Goal: Task Accomplishment & Management: Manage account settings

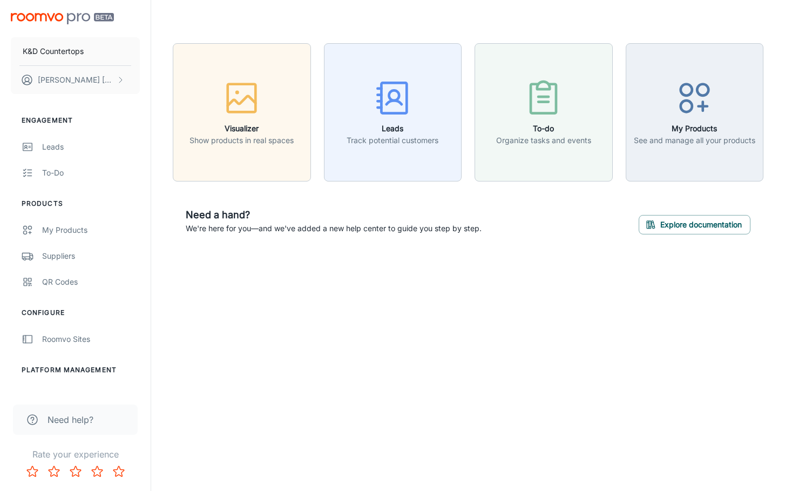
click at [84, 370] on li "Platform Management" at bounding box center [75, 370] width 151 height 10
click at [51, 260] on div "Suppliers" at bounding box center [91, 256] width 98 height 12
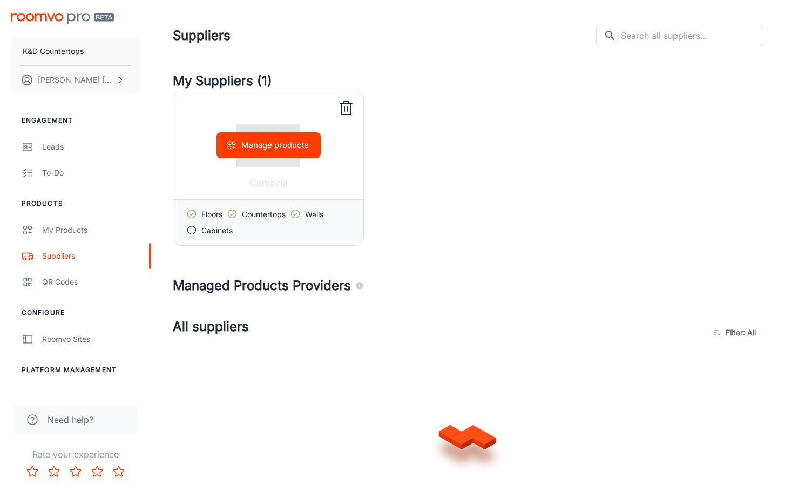
click at [192, 214] on icon at bounding box center [191, 213] width 11 height 11
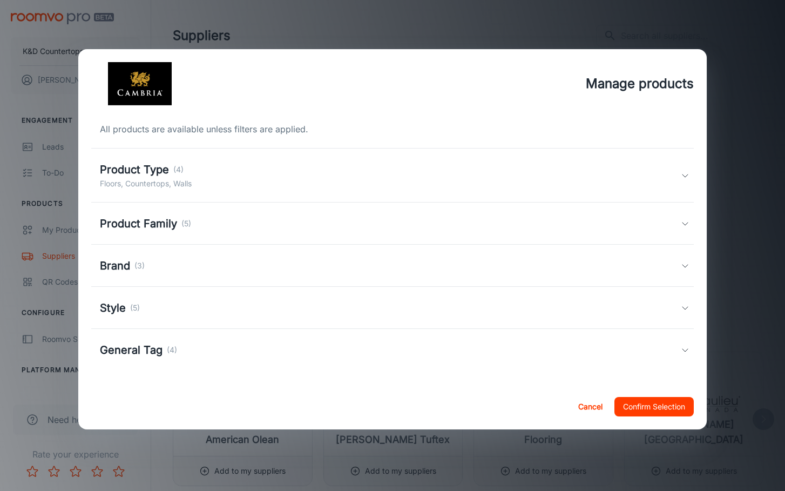
click at [601, 406] on button "Cancel" at bounding box center [590, 406] width 35 height 19
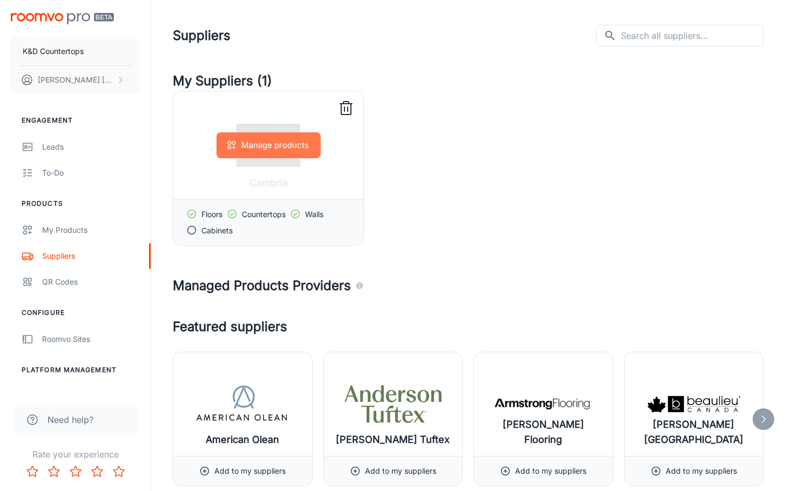
click at [282, 148] on button "Manage products" at bounding box center [268, 145] width 104 height 26
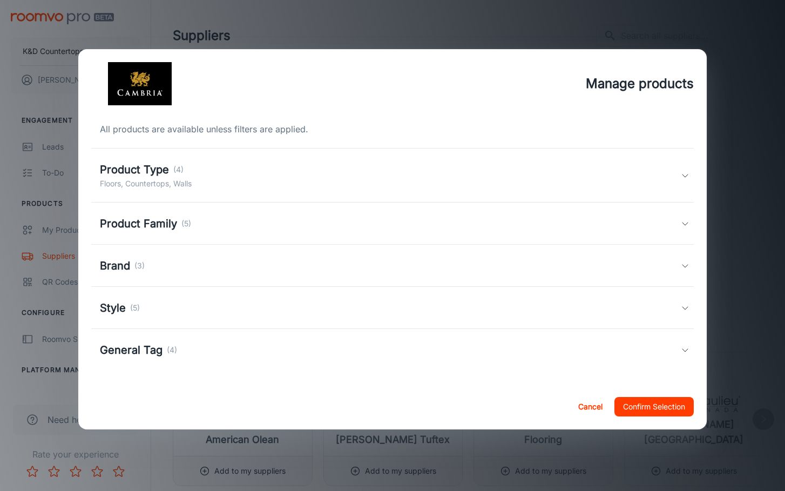
click at [133, 173] on h5 "Product Type" at bounding box center [134, 169] width 69 height 16
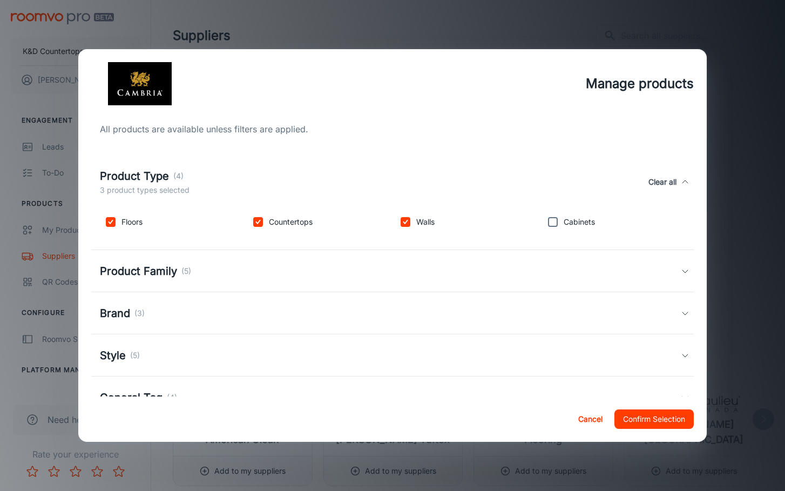
click at [138, 221] on p "Floors" at bounding box center [131, 222] width 21 height 12
click at [115, 222] on input "checkbox" at bounding box center [111, 222] width 22 height 22
checkbox input "false"
click at [406, 220] on input "checkbox" at bounding box center [406, 222] width 22 height 22
checkbox input "false"
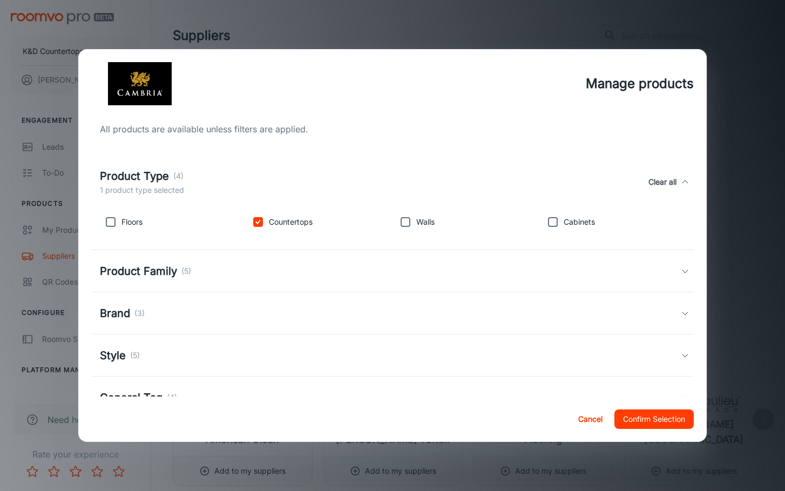
click at [152, 273] on h5 "Product Family" at bounding box center [138, 271] width 77 height 16
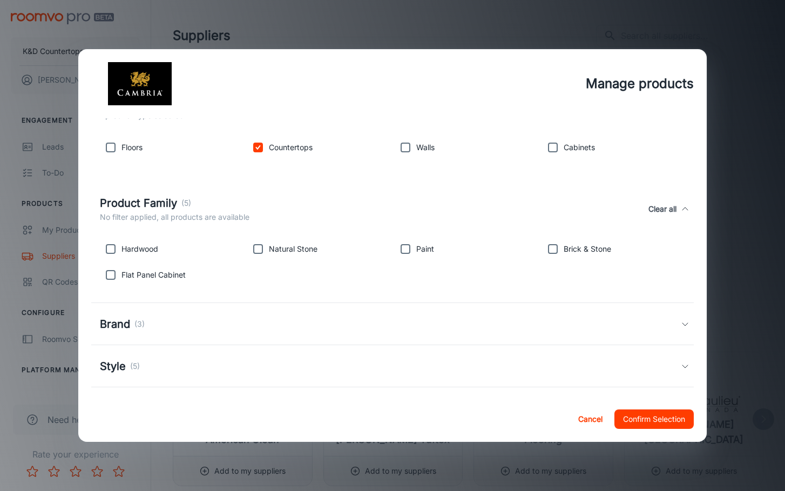
scroll to position [76, 0]
click at [116, 321] on h5 "Brand" at bounding box center [115, 322] width 30 height 16
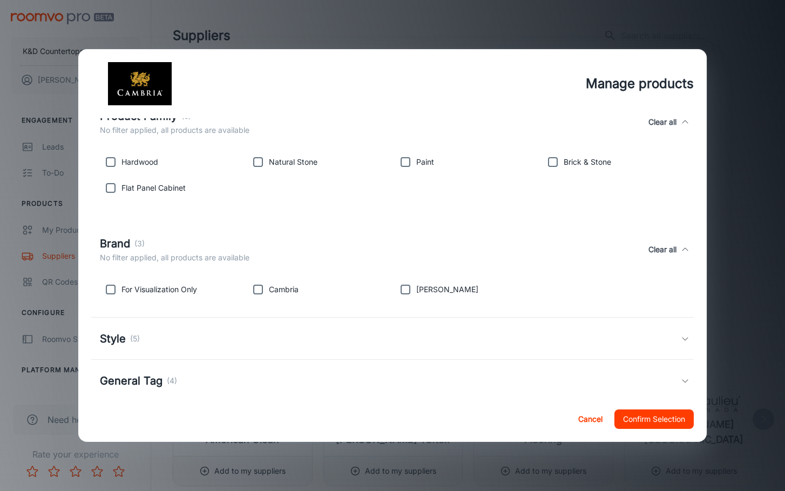
scroll to position [180, 0]
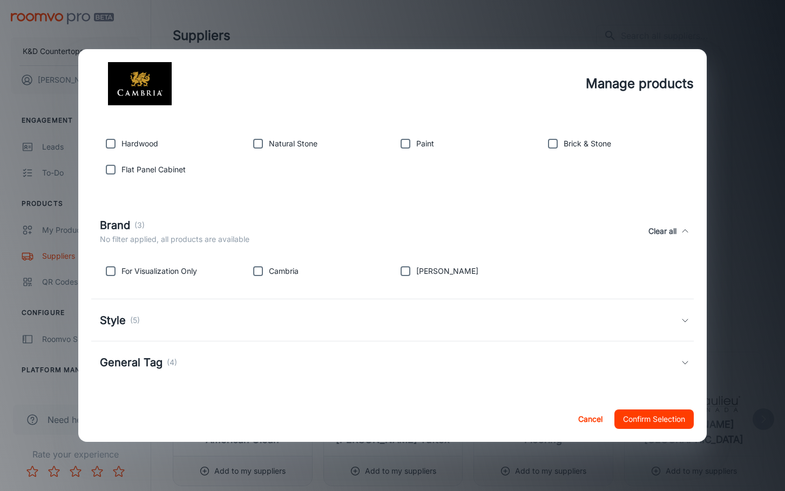
click at [117, 320] on h5 "Style" at bounding box center [113, 320] width 26 height 16
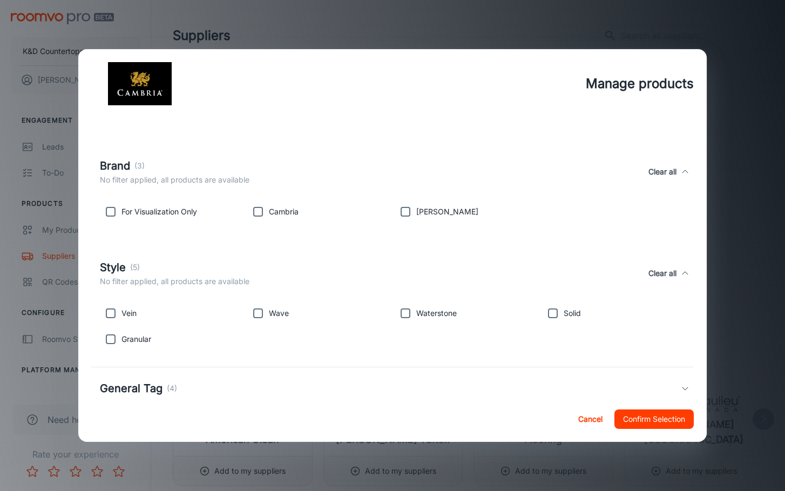
scroll to position [265, 0]
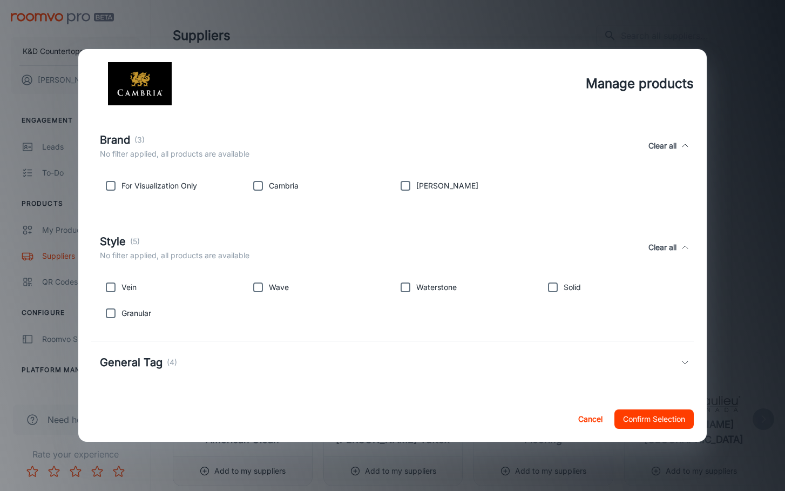
click at [143, 363] on h5 "General Tag" at bounding box center [131, 362] width 63 height 16
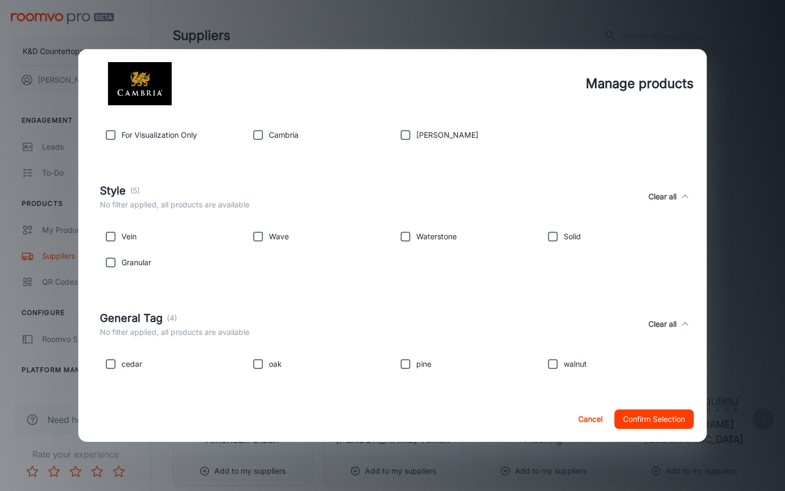
click at [647, 427] on button "Confirm Selection" at bounding box center [653, 418] width 79 height 19
click at [650, 419] on button "Confirm Selection" at bounding box center [653, 418] width 79 height 19
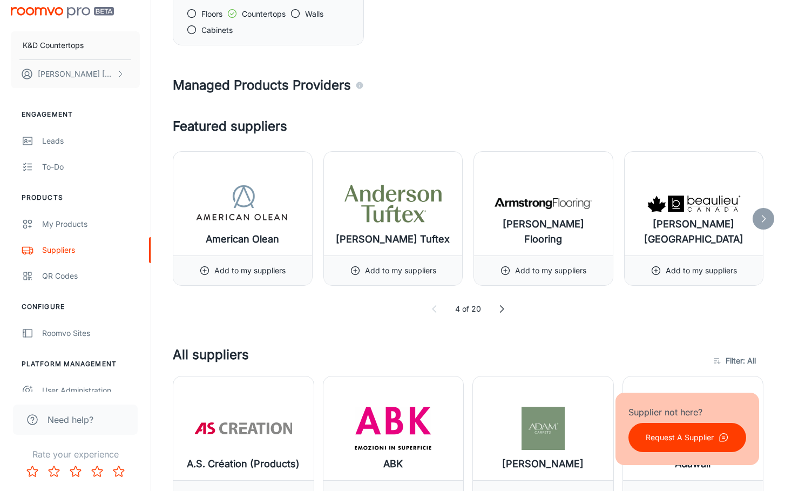
scroll to position [0, 0]
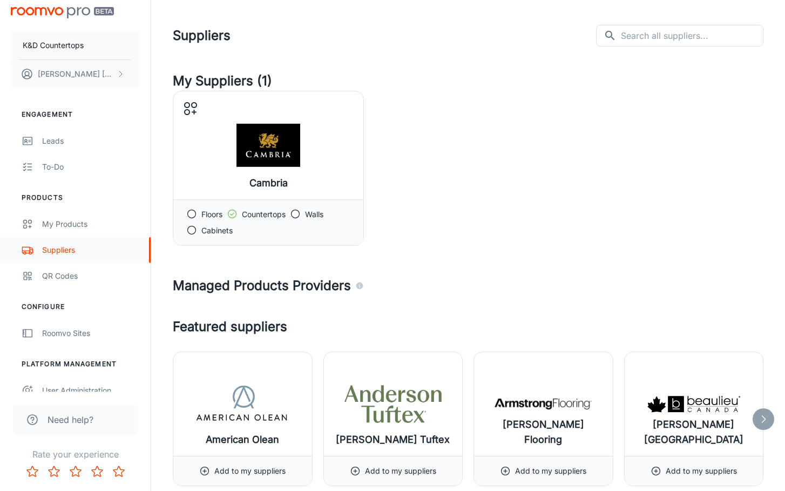
click at [58, 246] on div "Suppliers" at bounding box center [91, 250] width 98 height 12
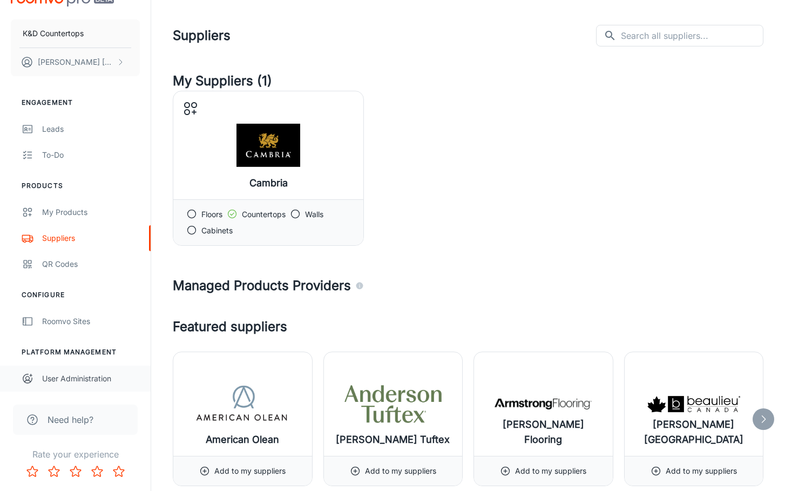
click at [83, 376] on div "User Administration" at bounding box center [91, 378] width 98 height 12
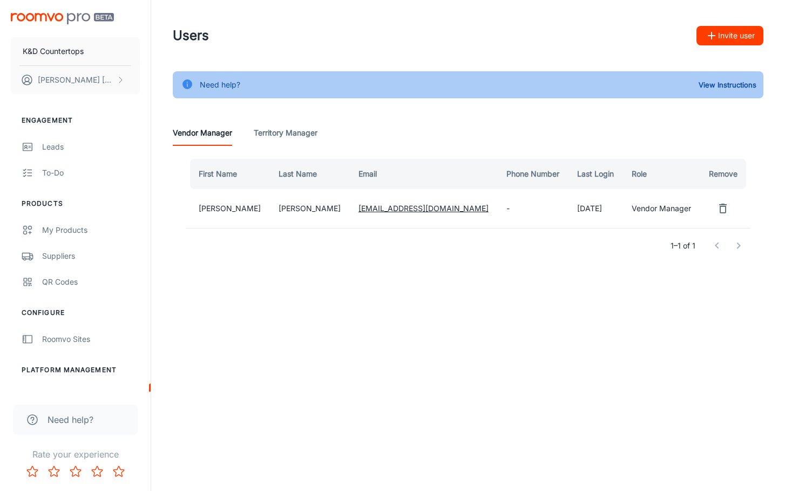
click at [723, 36] on button "Invite user" at bounding box center [729, 35] width 67 height 19
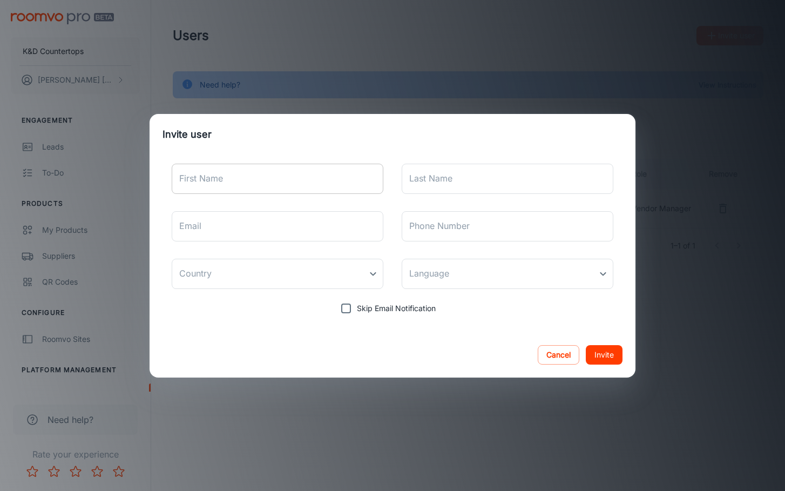
click at [338, 180] on input "First Name" at bounding box center [278, 179] width 212 height 30
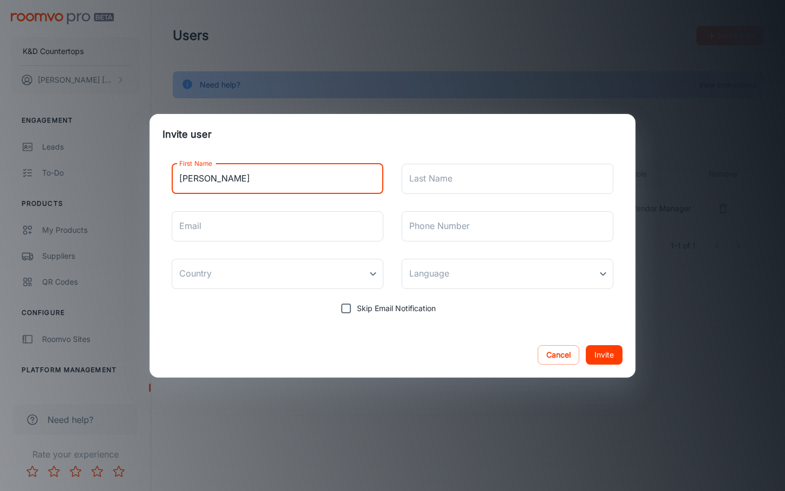
type input "Troy"
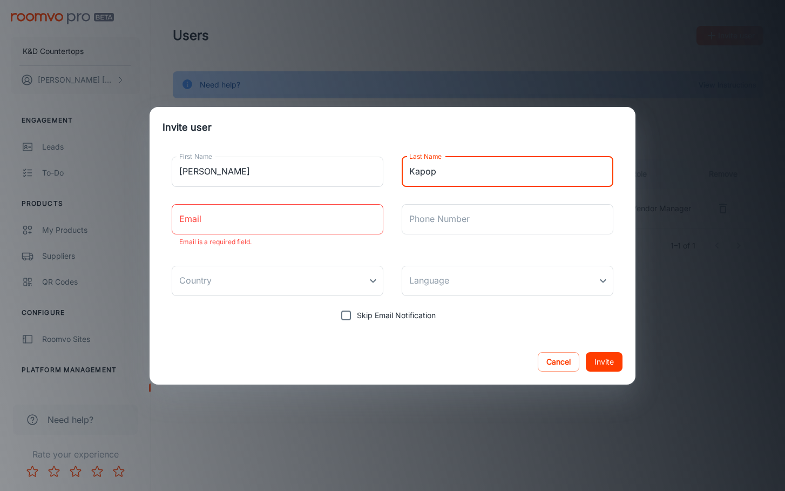
click at [444, 183] on input "Kapop" at bounding box center [508, 172] width 212 height 30
type input "Kapp"
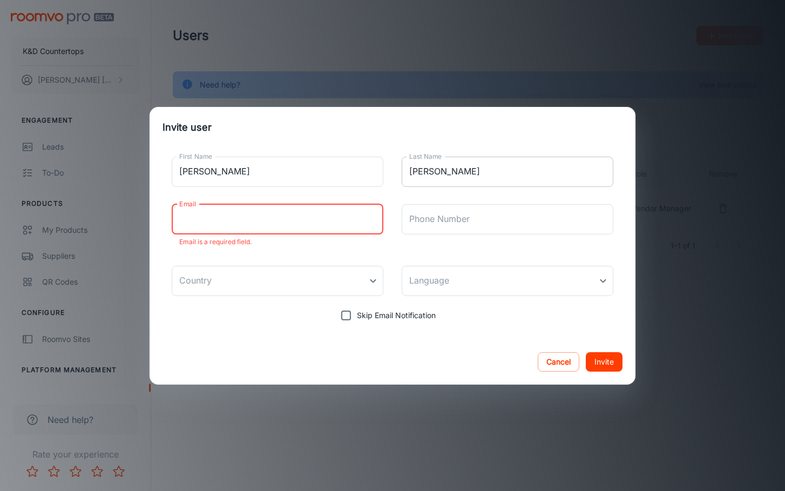
type input "T"
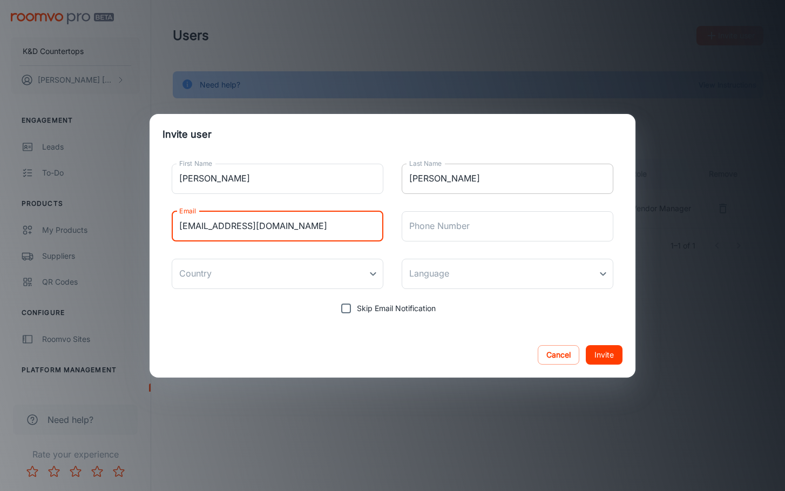
type input "troykapp@kdtops.com"
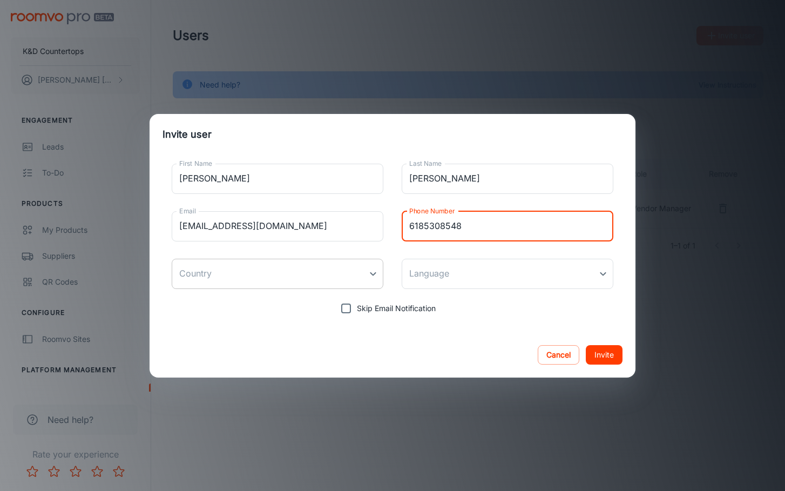
type input "6185308548"
click at [294, 277] on body "K&D Countertops John Daiber Engagement Leads To-do Products My Products Supplie…" at bounding box center [392, 245] width 785 height 491
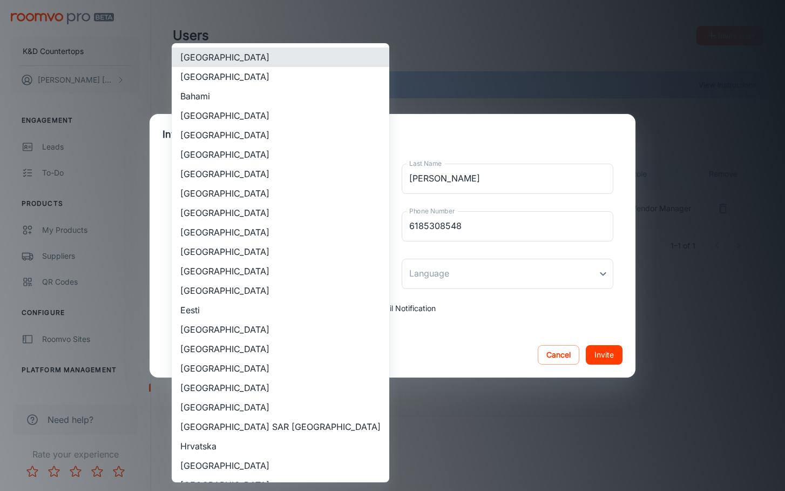
scroll to position [902, 0]
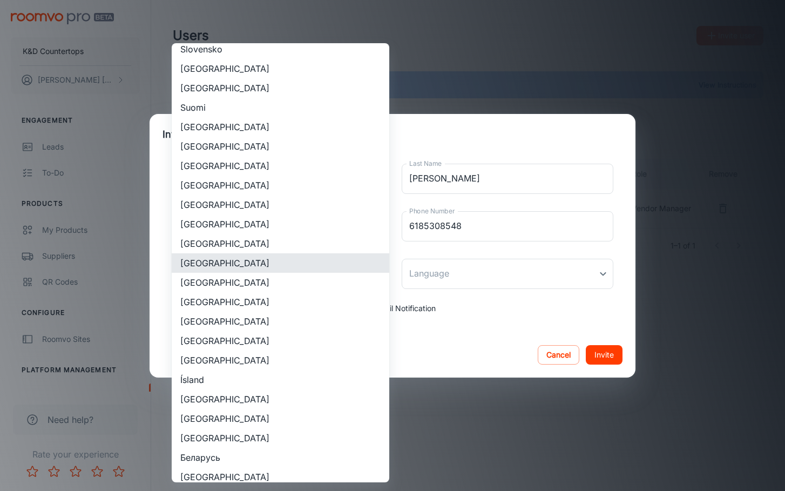
click at [266, 302] on li "United States" at bounding box center [281, 301] width 218 height 19
type input "United States"
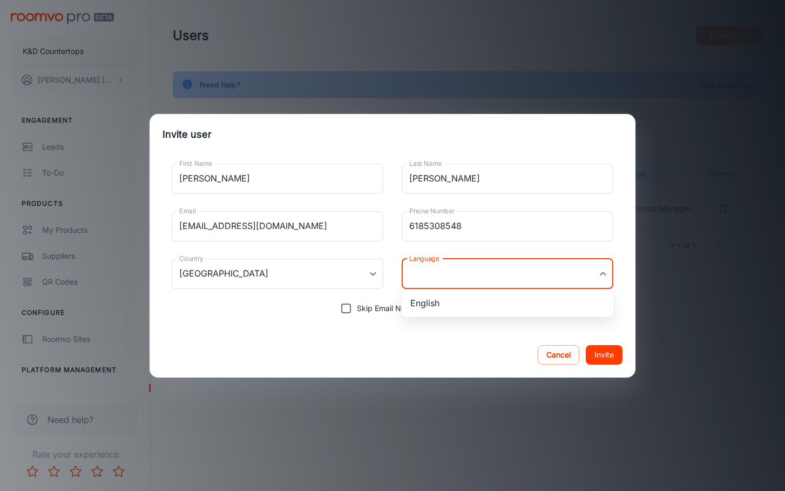
click at [469, 280] on body "K&D Countertops John Daiber Engagement Leads To-do Products My Products Supplie…" at bounding box center [392, 245] width 785 height 491
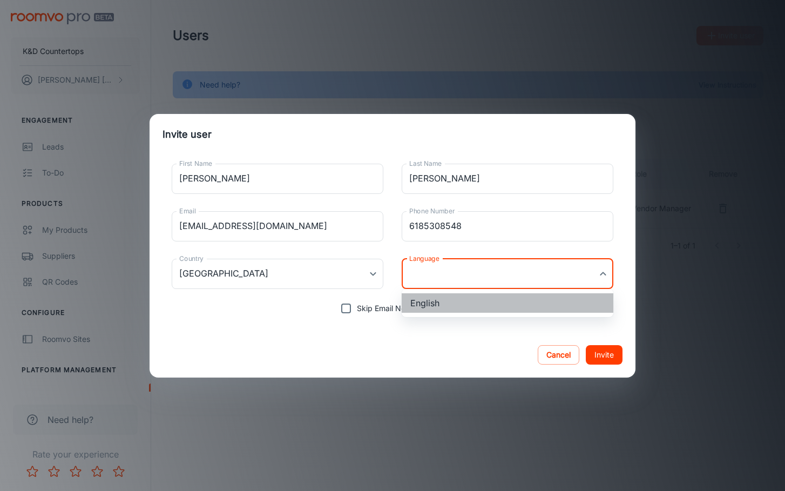
click at [464, 303] on li "English" at bounding box center [508, 302] width 212 height 19
type input "en-us"
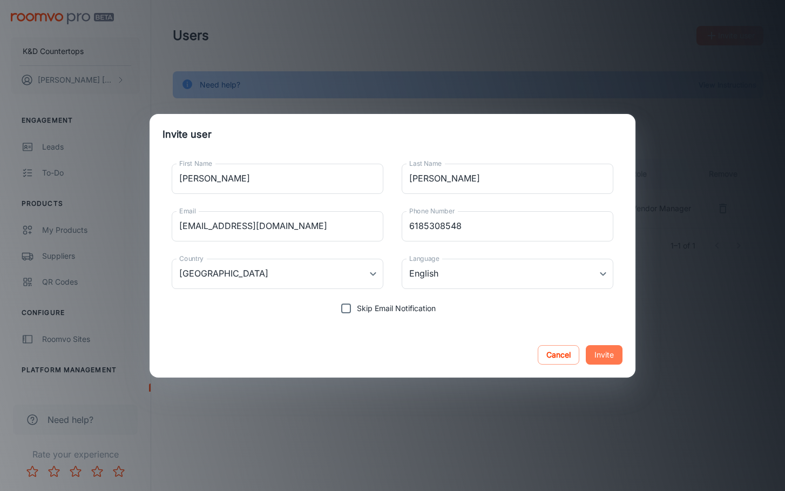
click at [607, 353] on button "Invite" at bounding box center [604, 354] width 37 height 19
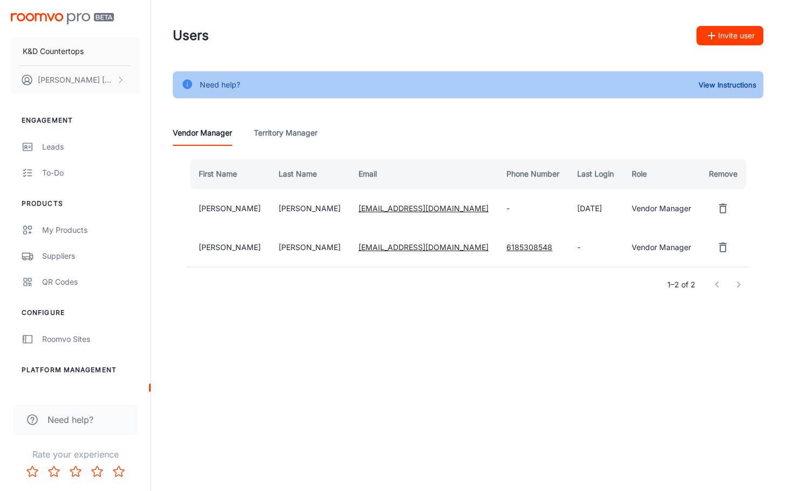
click at [393, 208] on link "johndaiber@kdtops.com" at bounding box center [423, 208] width 130 height 9
click at [69, 234] on div "My Products" at bounding box center [91, 230] width 98 height 12
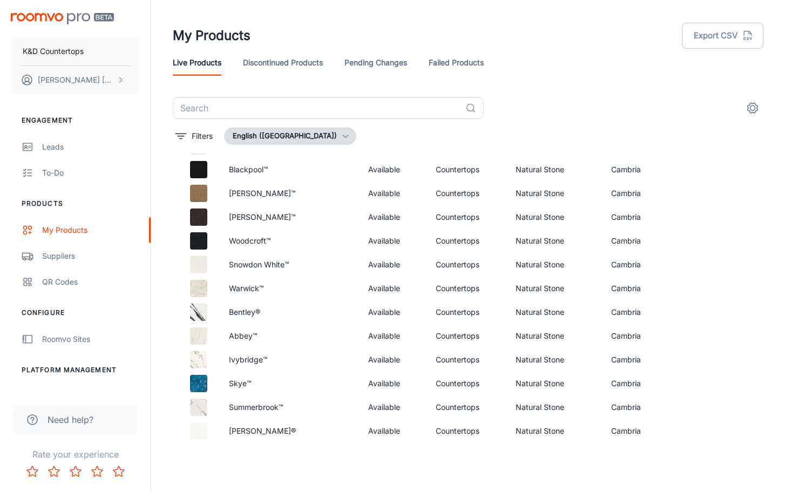
scroll to position [2964, 0]
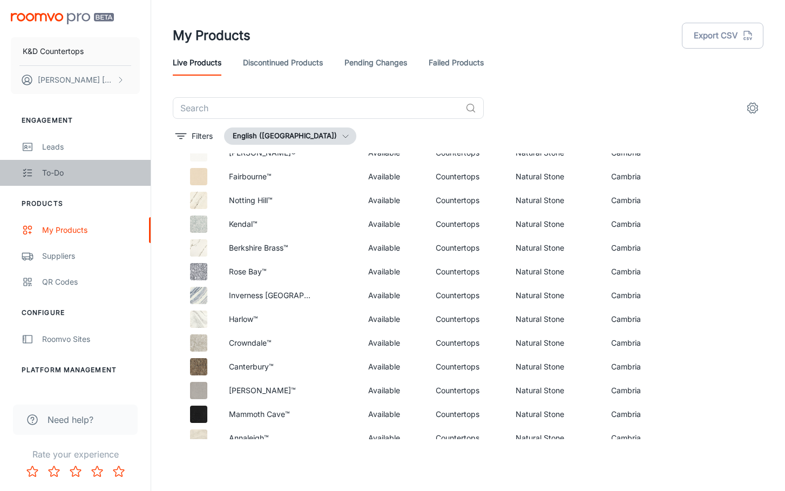
click at [59, 168] on div "To-do" at bounding box center [91, 173] width 98 height 12
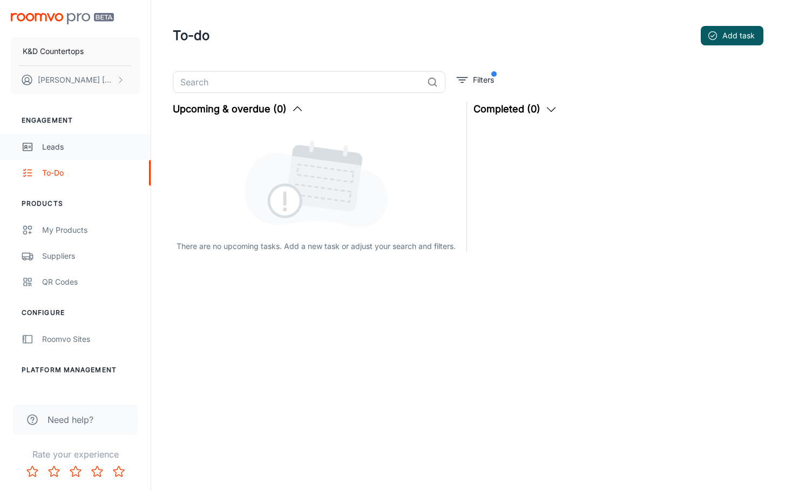
click at [53, 149] on div "Leads" at bounding box center [91, 147] width 98 height 12
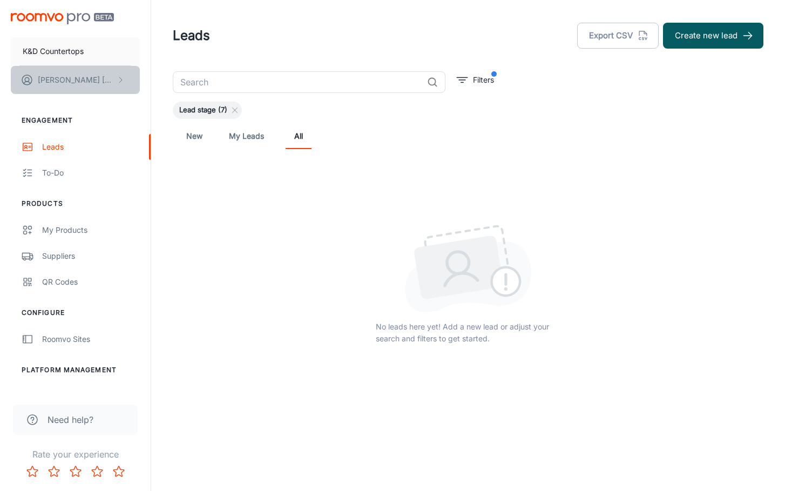
click at [120, 79] on icon "scrollable content" at bounding box center [120, 80] width 9 height 9
click at [79, 12] on div at bounding box center [392, 245] width 785 height 491
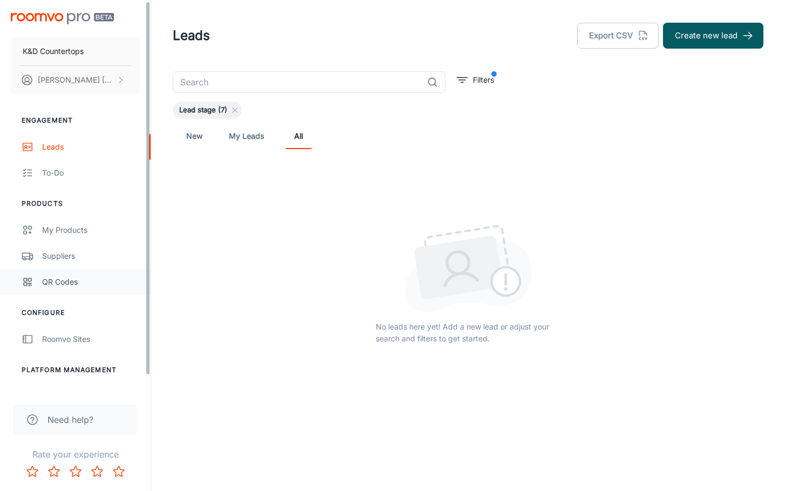
scroll to position [18, 0]
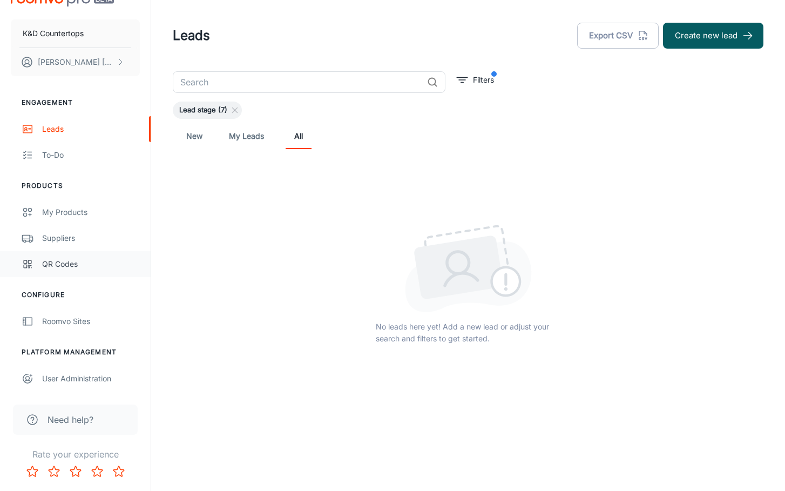
click at [63, 266] on div "QR Codes" at bounding box center [91, 264] width 98 height 12
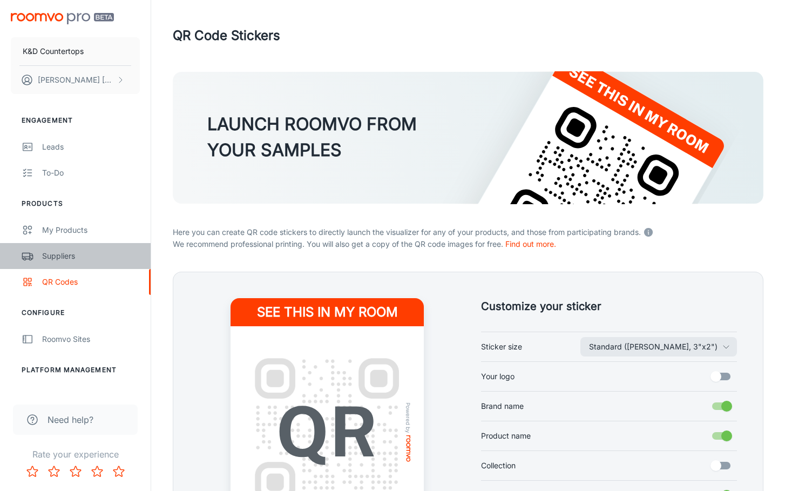
click at [67, 259] on div "Suppliers" at bounding box center [91, 256] width 98 height 12
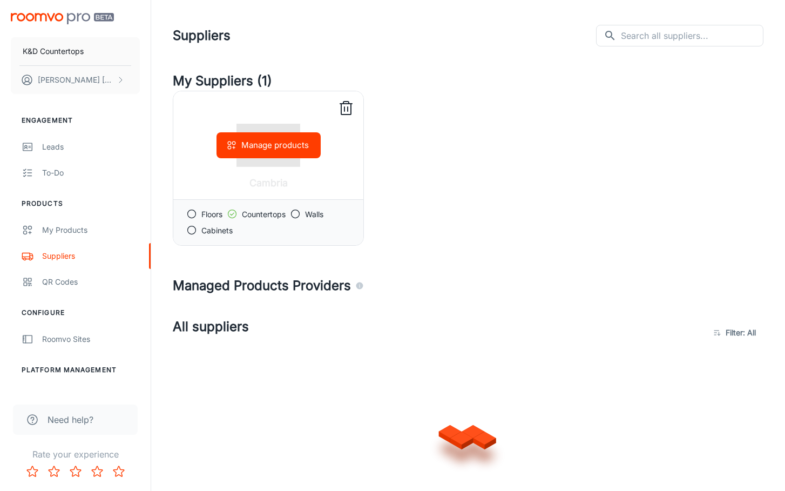
click at [285, 154] on button "Manage products" at bounding box center [268, 145] width 104 height 26
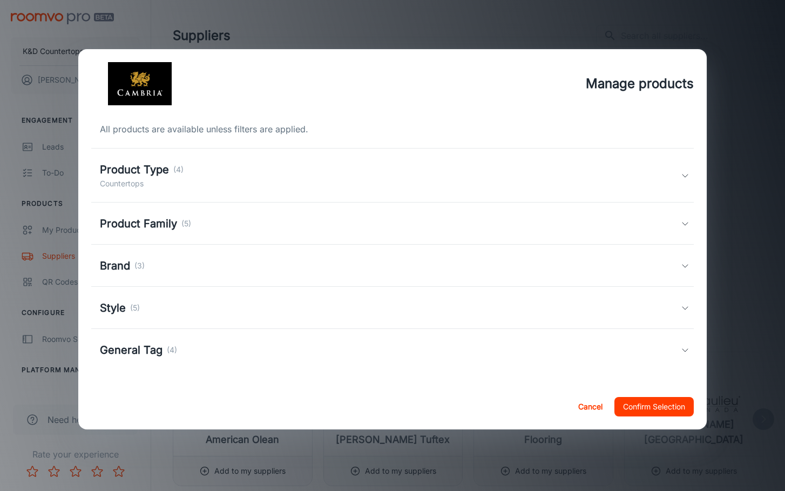
click at [144, 171] on h5 "Product Type" at bounding box center [134, 169] width 69 height 16
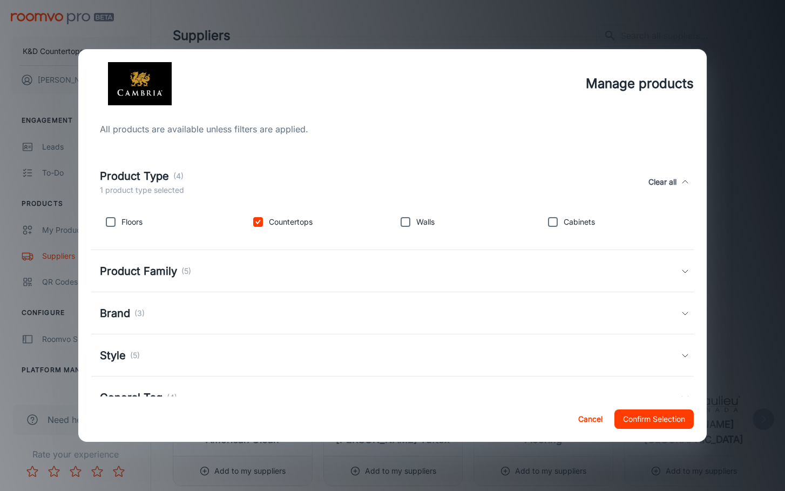
click at [133, 273] on h5 "Product Family" at bounding box center [138, 271] width 77 height 16
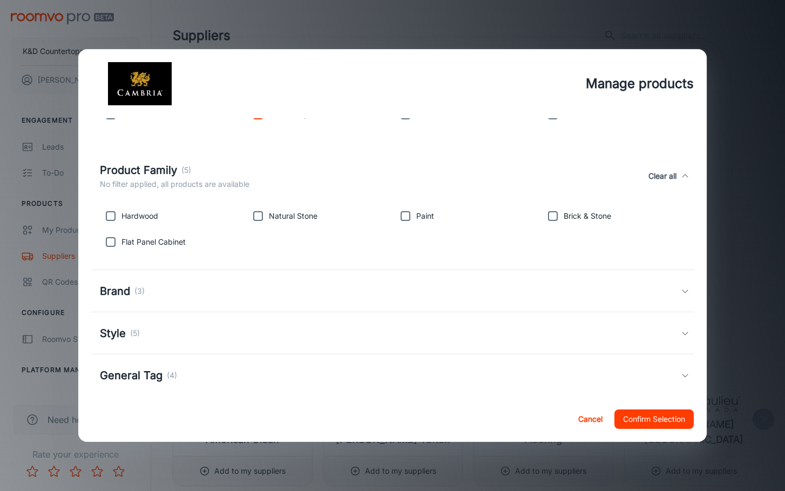
scroll to position [120, 0]
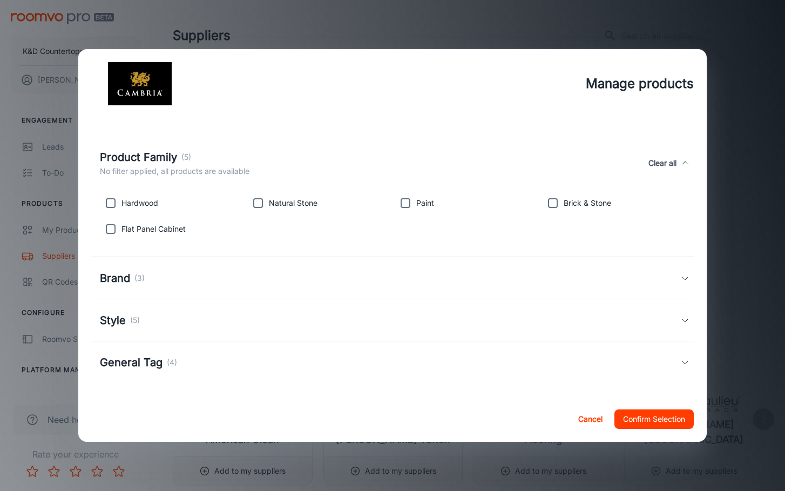
click at [130, 281] on h5 "Brand" at bounding box center [115, 278] width 30 height 16
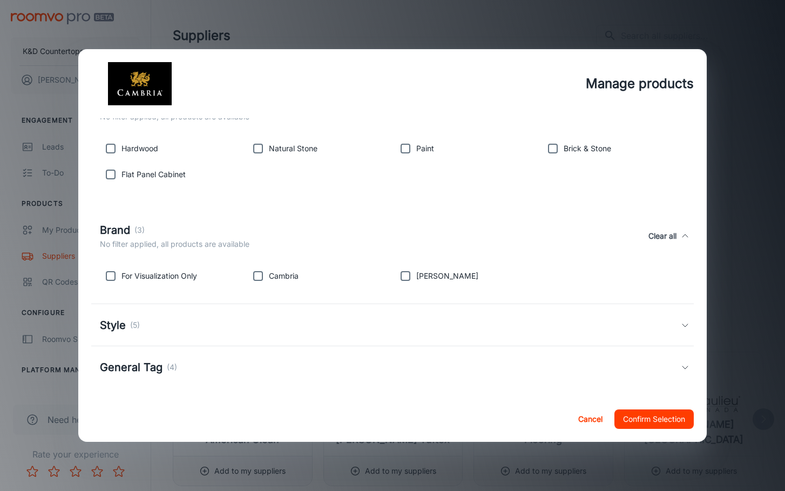
scroll to position [180, 0]
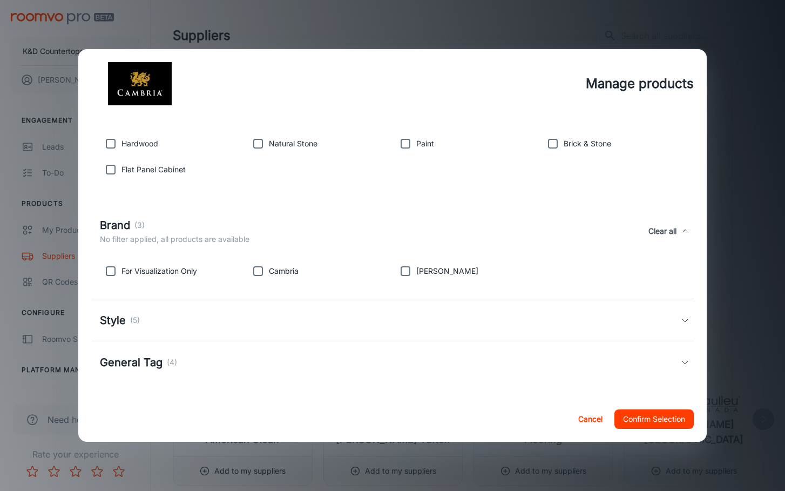
click at [121, 316] on h5 "Style" at bounding box center [113, 320] width 26 height 16
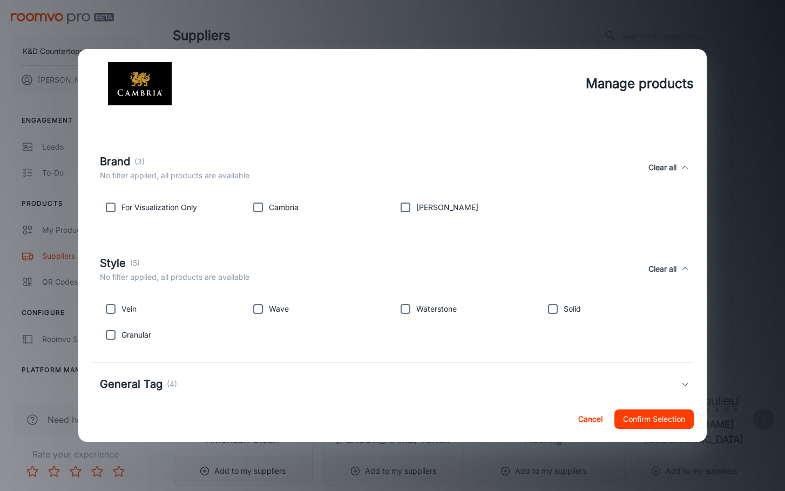
scroll to position [265, 0]
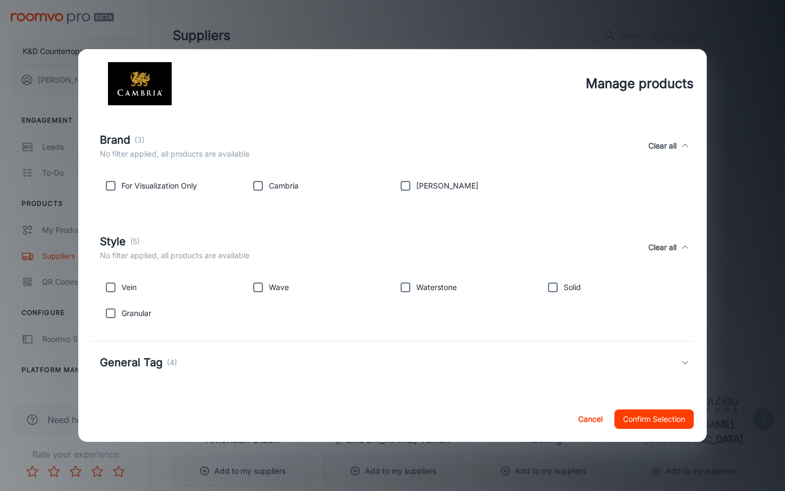
click at [128, 372] on div "General Tag (4)" at bounding box center [392, 362] width 602 height 42
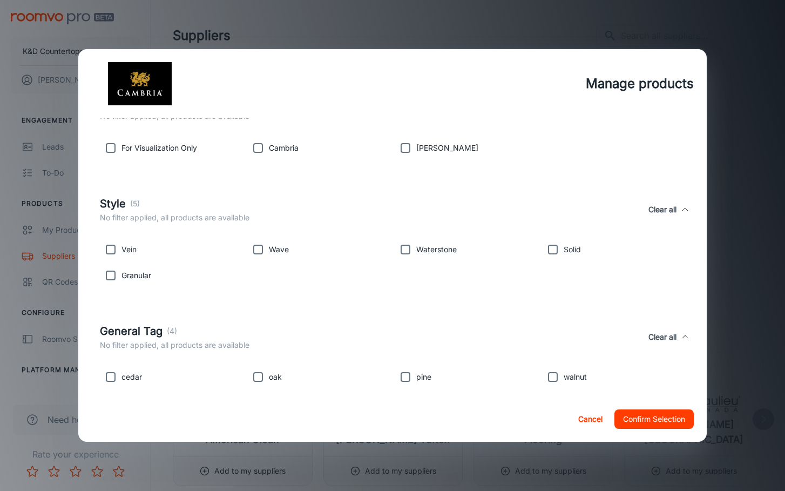
scroll to position [316, 0]
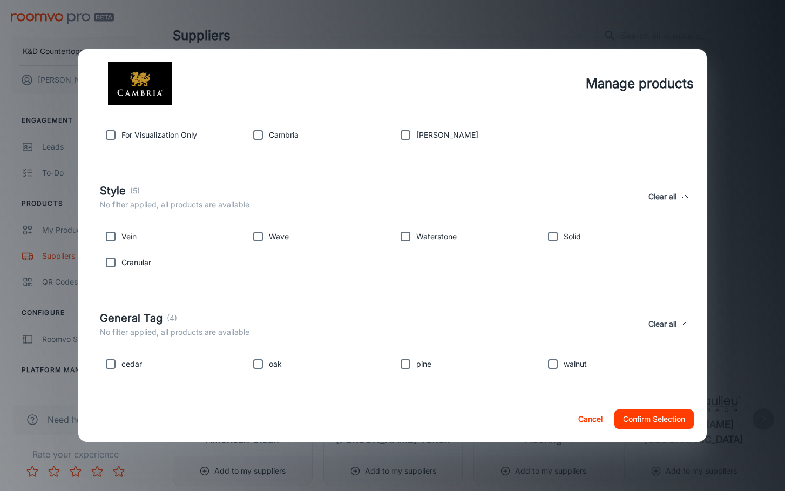
click at [662, 418] on button "Confirm Selection" at bounding box center [653, 418] width 79 height 19
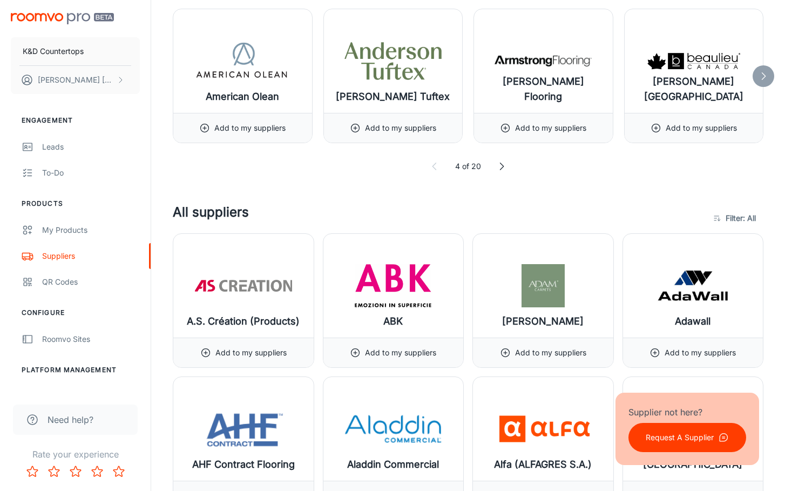
scroll to position [0, 0]
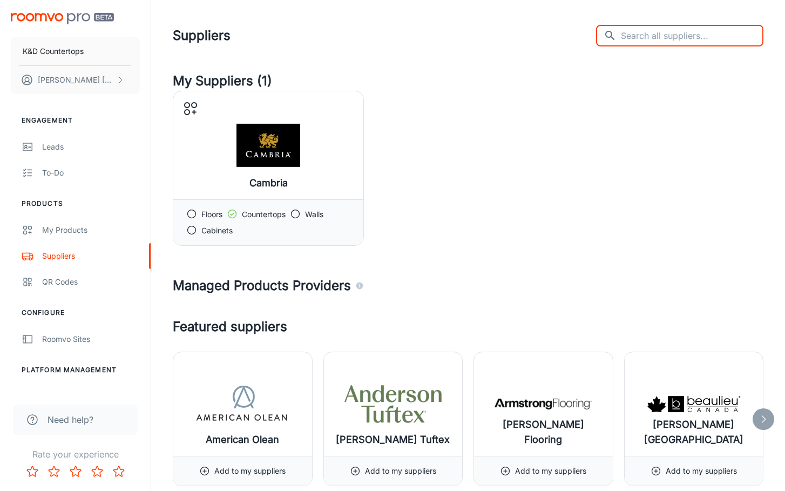
click at [669, 34] on input "text" at bounding box center [692, 36] width 143 height 22
type input "s"
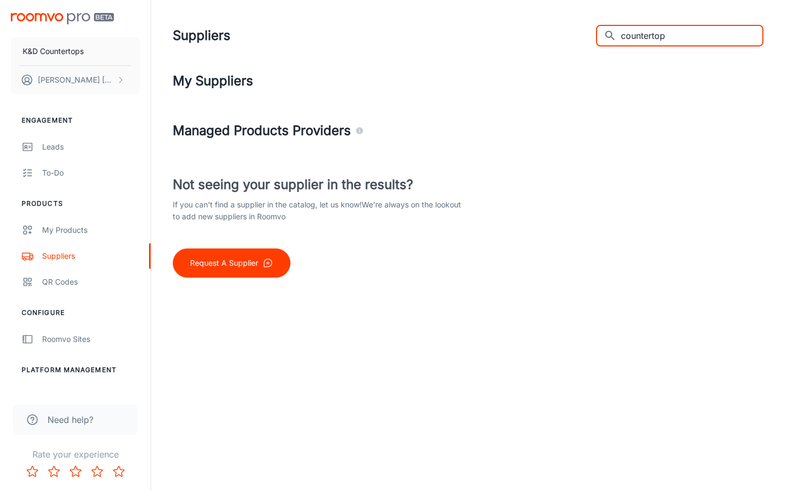
click at [685, 36] on input "countertop" at bounding box center [692, 36] width 143 height 22
click at [685, 35] on input "quartz" at bounding box center [692, 36] width 143 height 22
type input "c"
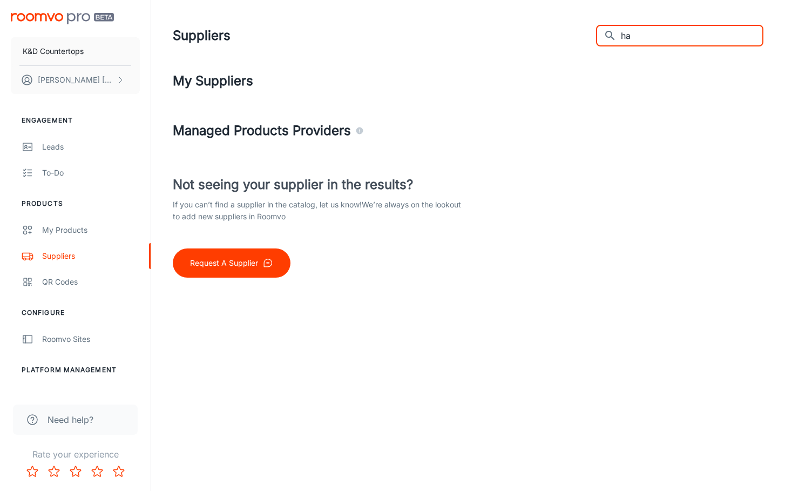
type input "h"
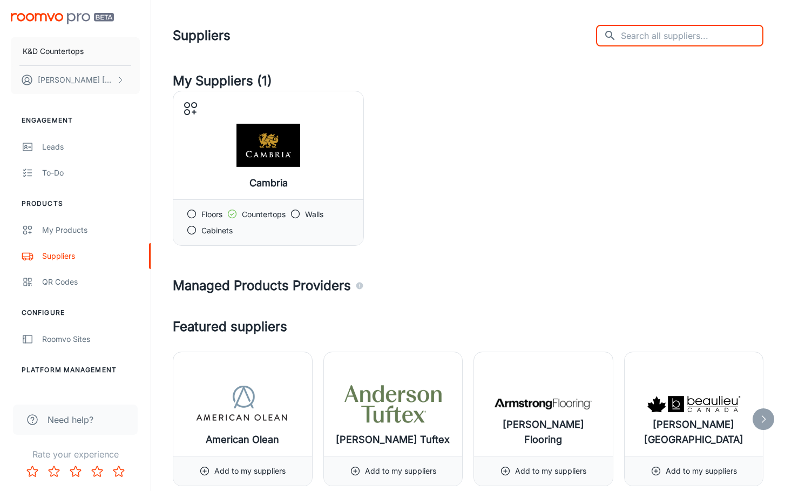
click at [679, 32] on input "text" at bounding box center [692, 36] width 143 height 22
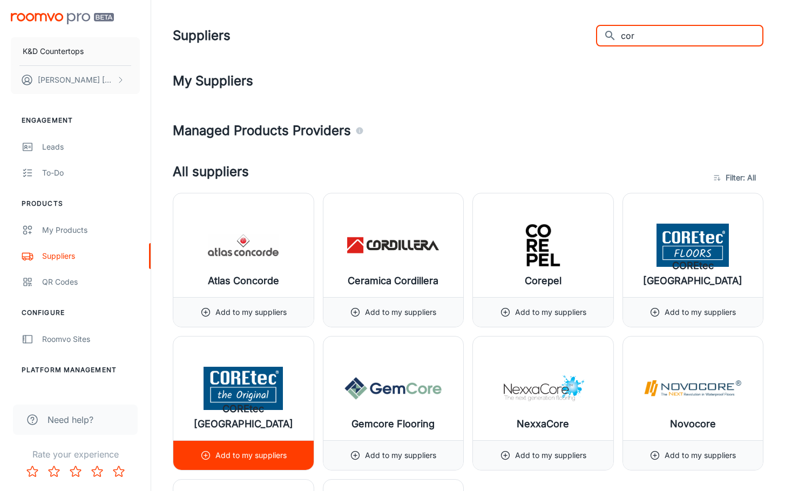
type input "cor"
click at [257, 455] on p "Add to my suppliers" at bounding box center [250, 455] width 71 height 12
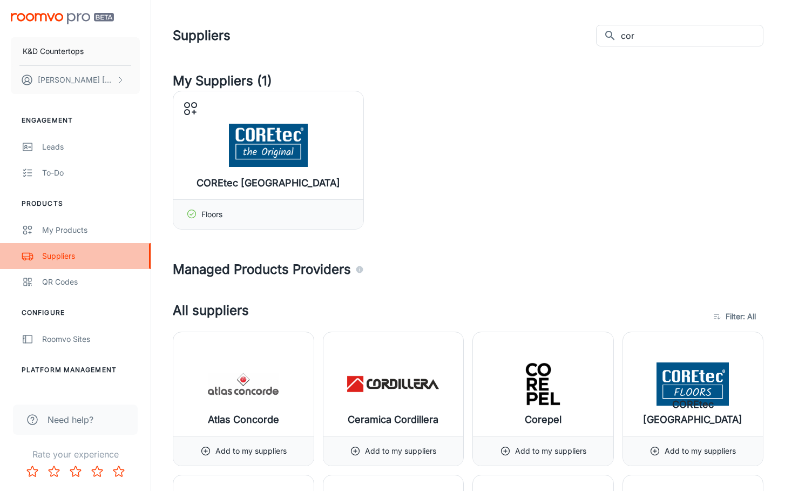
click at [69, 258] on div "Suppliers" at bounding box center [91, 256] width 98 height 12
click at [93, 255] on div "Suppliers" at bounding box center [91, 256] width 98 height 12
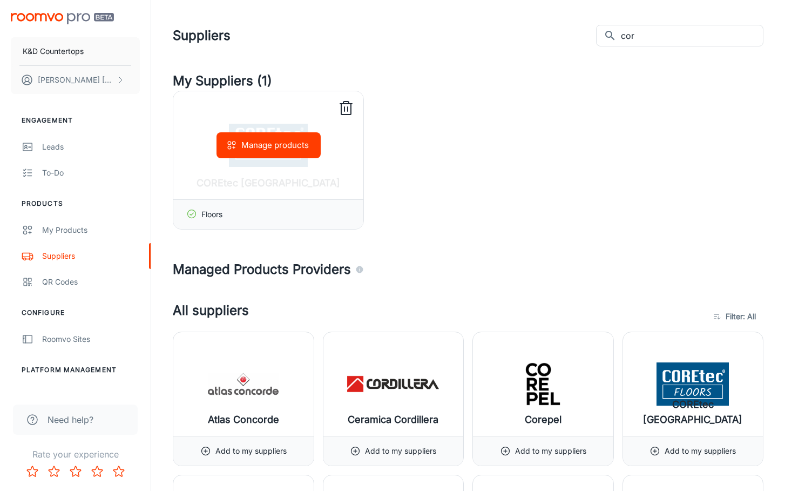
click at [350, 107] on icon at bounding box center [346, 109] width 10 height 11
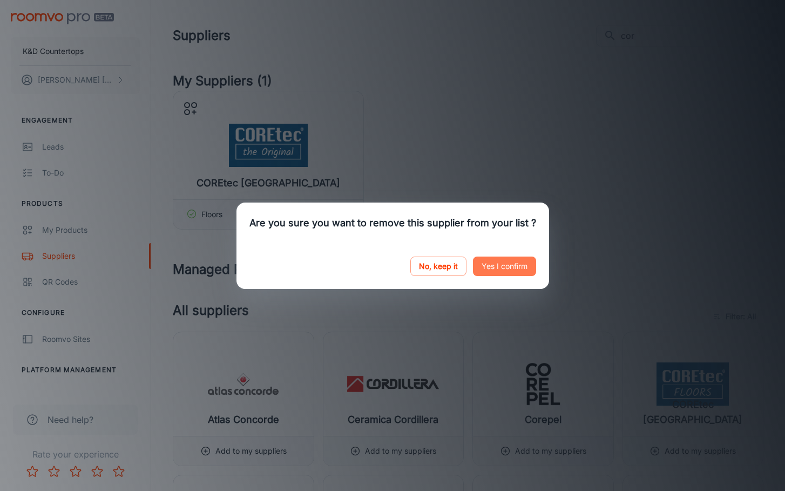
click at [489, 263] on button "Yes I confirm" at bounding box center [504, 265] width 63 height 19
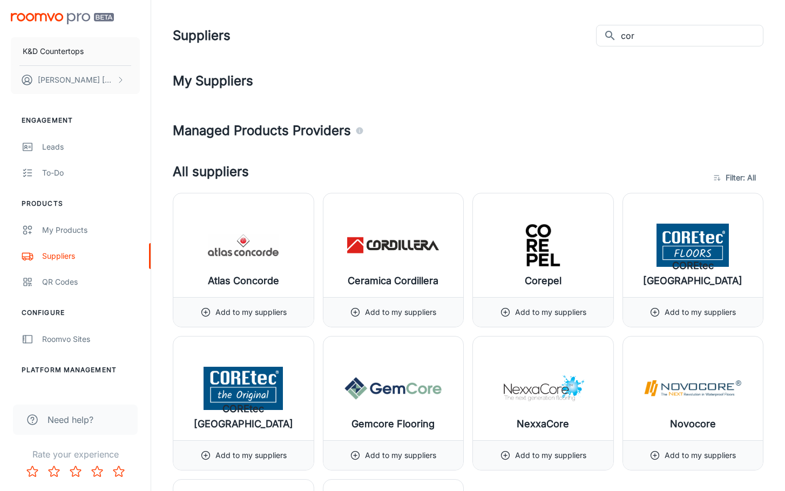
click at [204, 80] on h4 "My Suppliers" at bounding box center [468, 80] width 591 height 19
click at [71, 56] on p "K&D Countertops" at bounding box center [53, 51] width 61 height 12
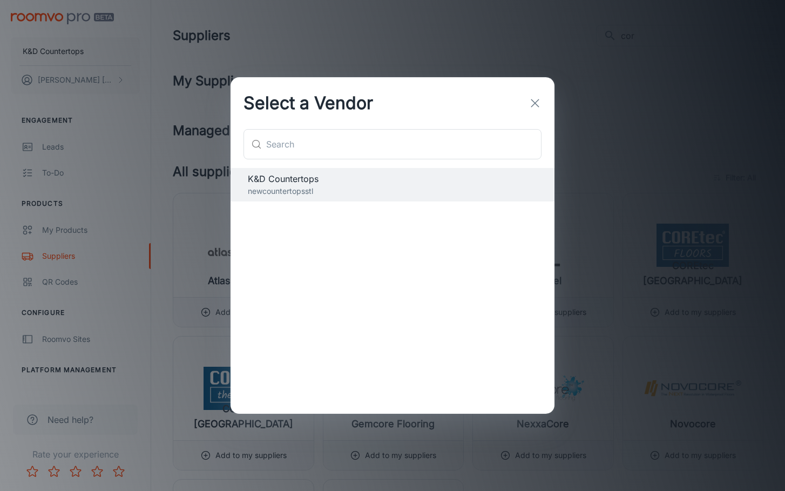
click at [534, 101] on icon "button" at bounding box center [535, 103] width 13 height 13
